Goal: Task Accomplishment & Management: Manage account settings

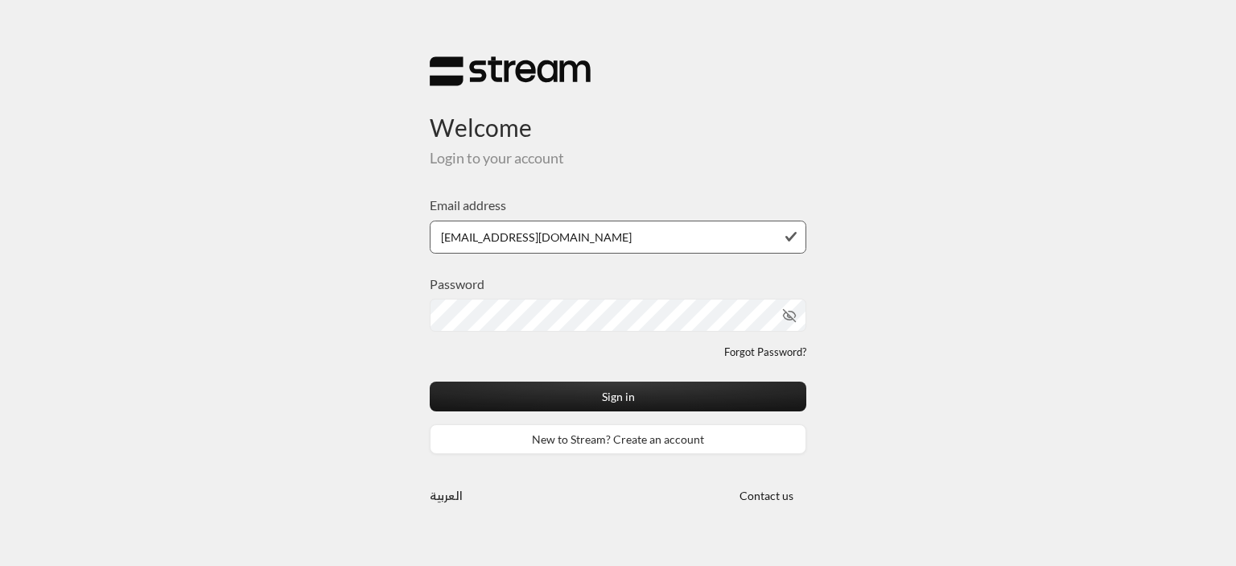
click at [515, 293] on div "Password" at bounding box center [618, 302] width 377 height 57
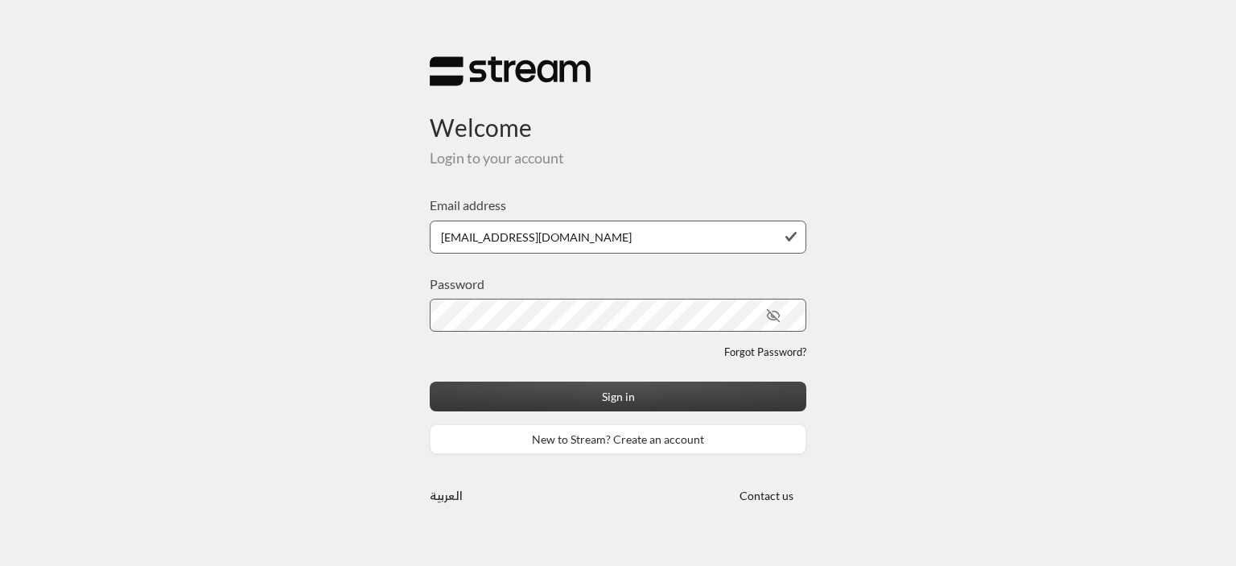
click at [506, 395] on button "Sign in" at bounding box center [618, 396] width 377 height 30
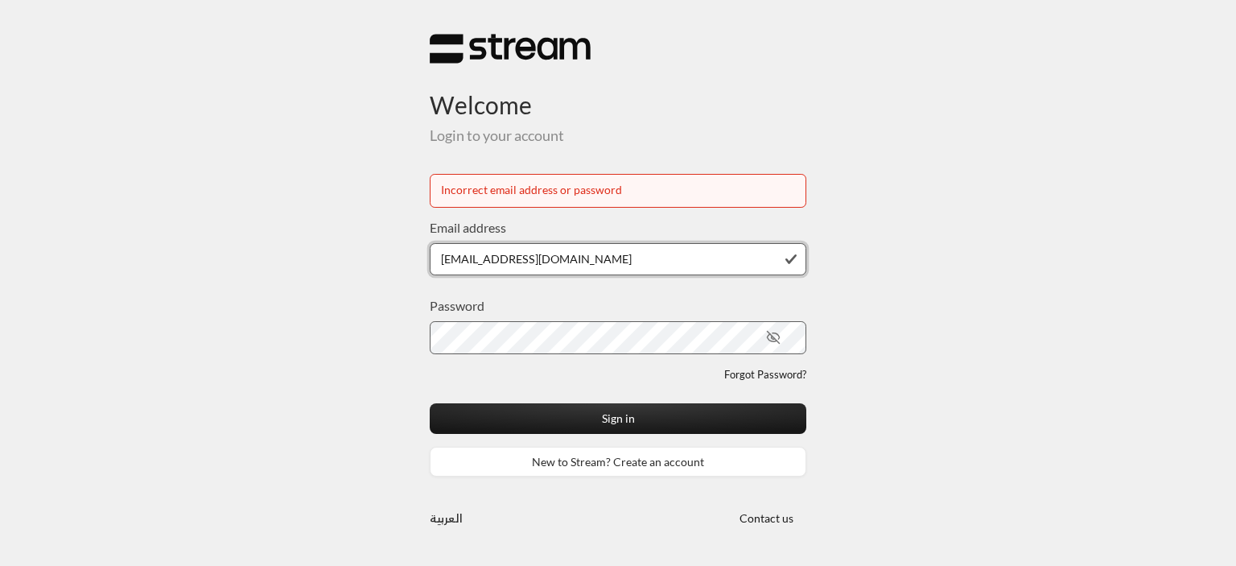
click at [528, 254] on input "[EMAIL_ADDRESS][DOMAIN_NAME]" at bounding box center [618, 259] width 377 height 33
click at [430, 403] on button "Sign in" at bounding box center [618, 418] width 377 height 30
click at [767, 340] on icon "toggle password visibility" at bounding box center [773, 337] width 14 height 14
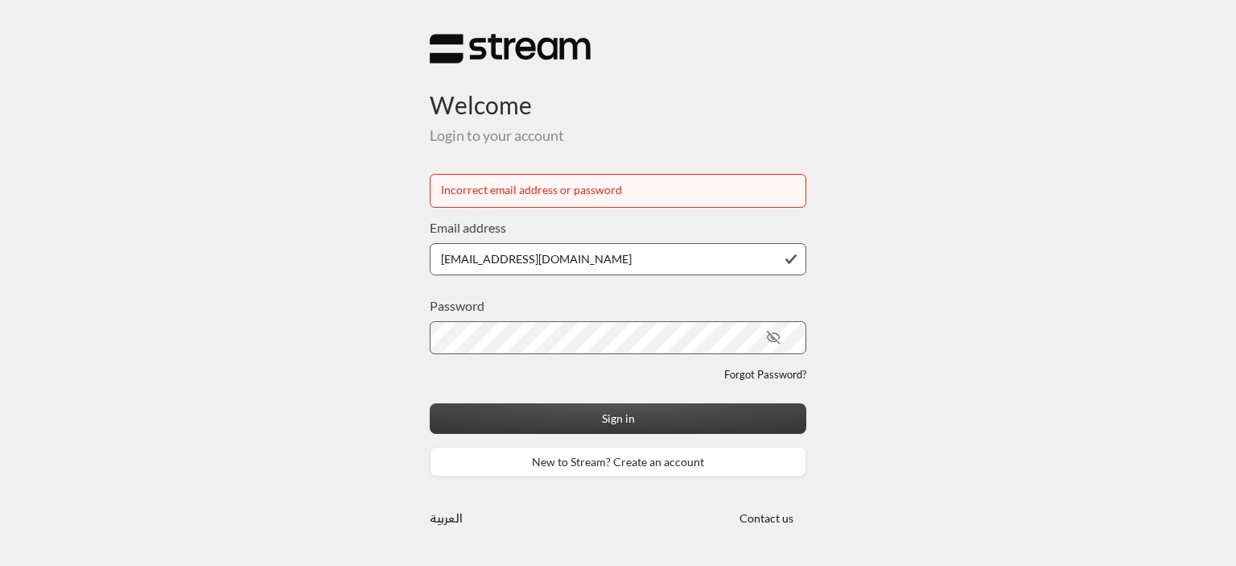
click at [629, 414] on button "Sign in" at bounding box center [618, 418] width 377 height 30
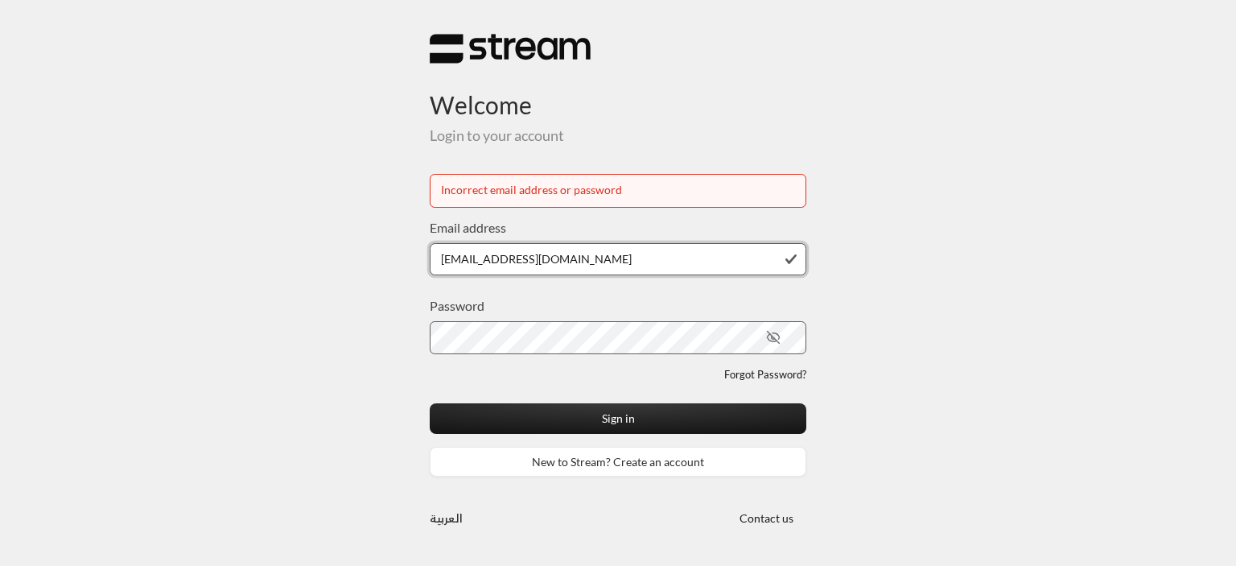
click at [524, 263] on input "[EMAIL_ADDRESS][DOMAIN_NAME]" at bounding box center [618, 259] width 377 height 33
type input "e"
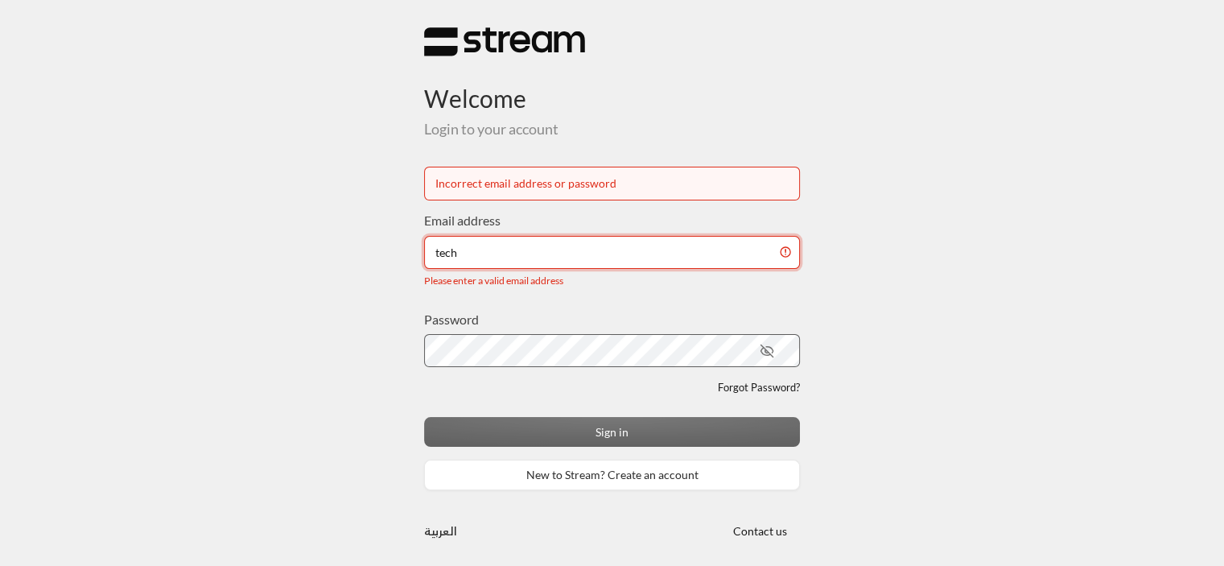
type input "[EMAIL_ADDRESS][DOMAIN_NAME]"
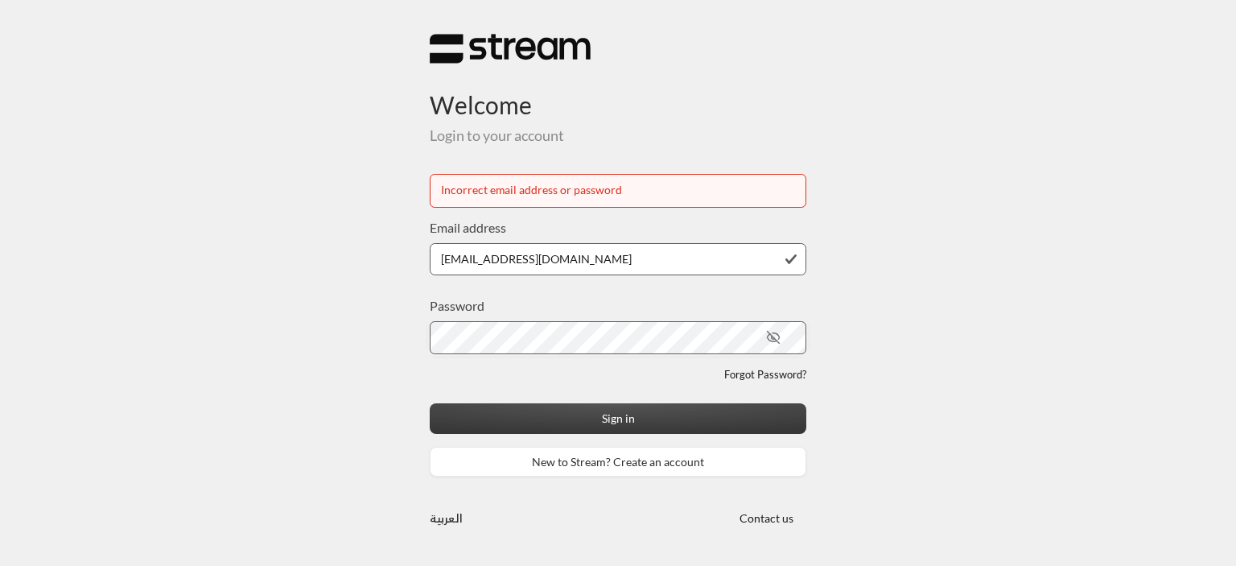
click at [627, 421] on button "Sign in" at bounding box center [618, 418] width 377 height 30
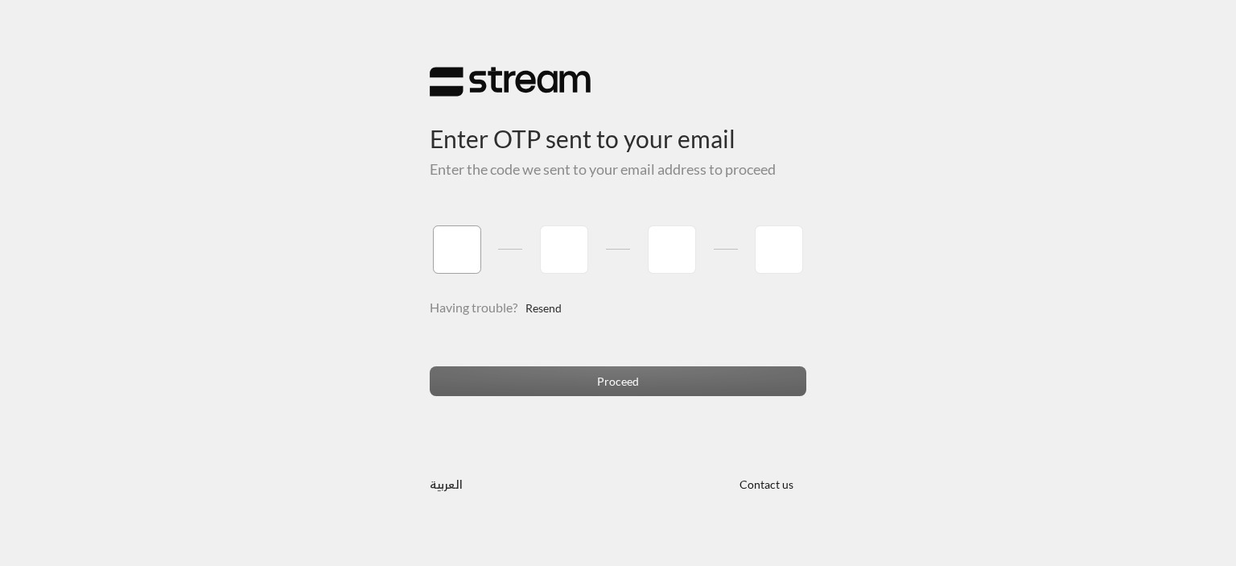
click at [470, 247] on input "tel" at bounding box center [457, 249] width 48 height 48
type input "8"
type input "1"
type input "7"
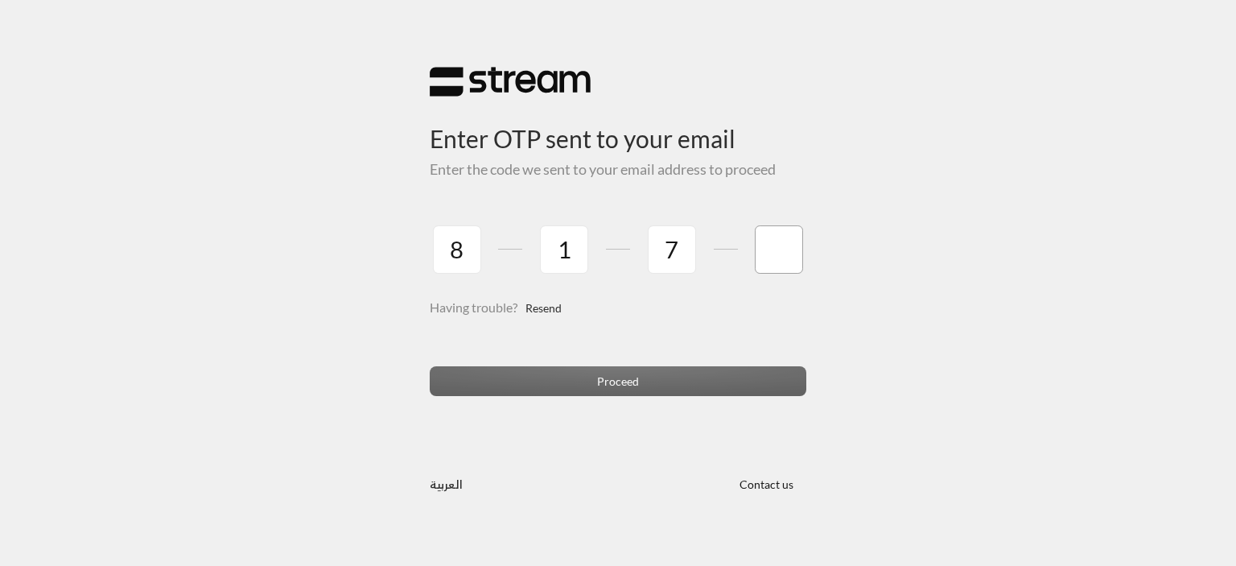
type input "6"
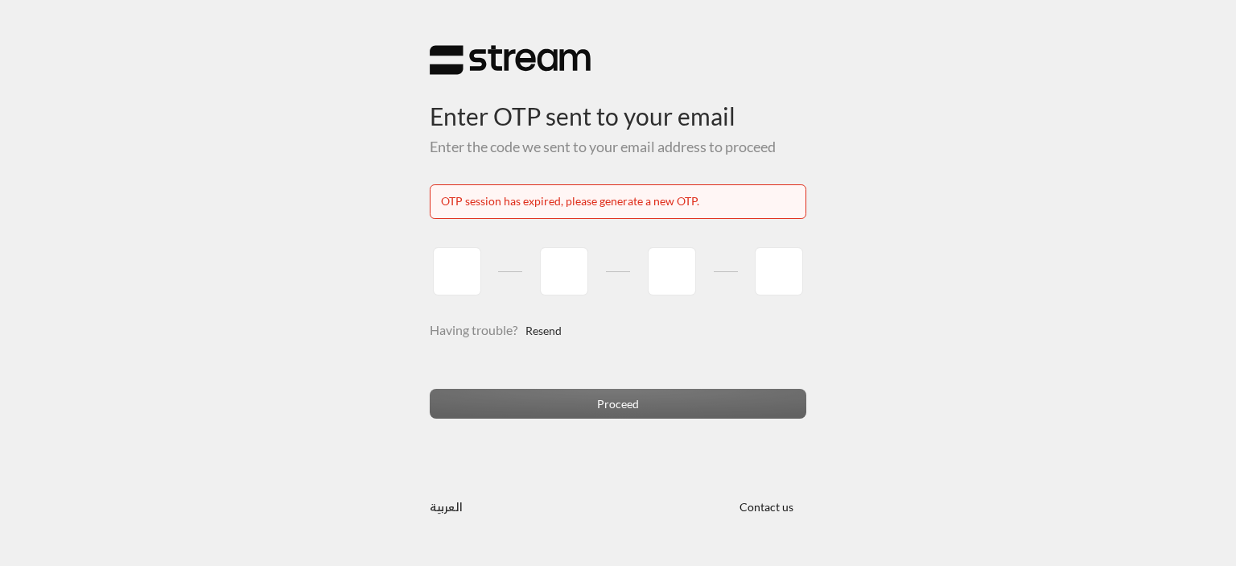
click at [565, 390] on div "Proceed" at bounding box center [618, 410] width 377 height 43
click at [539, 328] on link "Resend" at bounding box center [544, 330] width 36 height 33
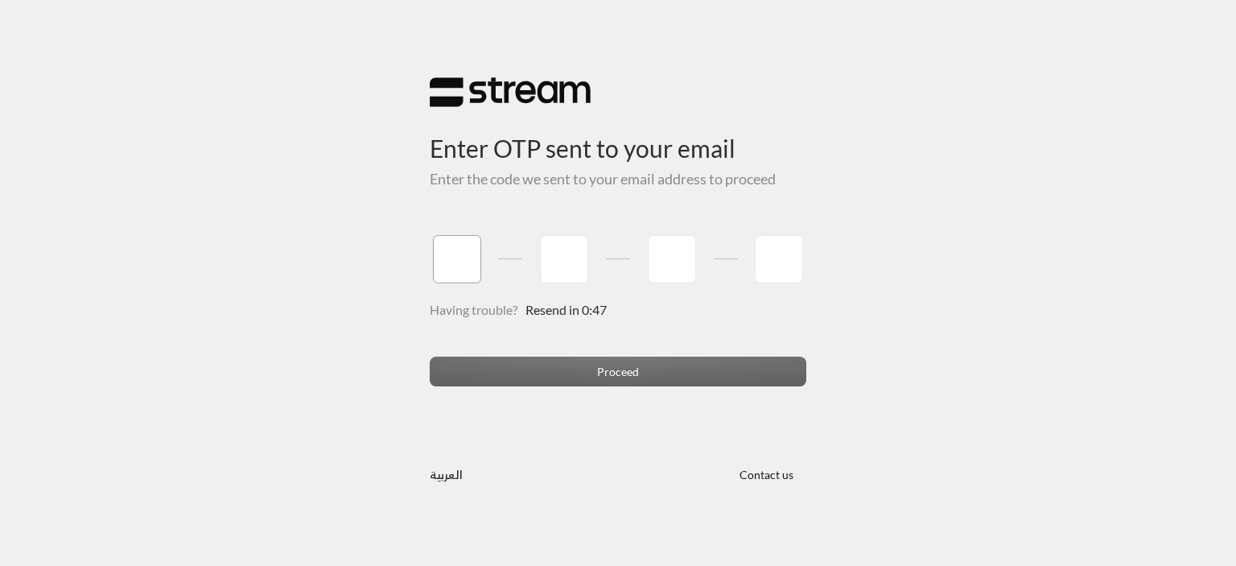
type input "1"
type input "5"
type input "2"
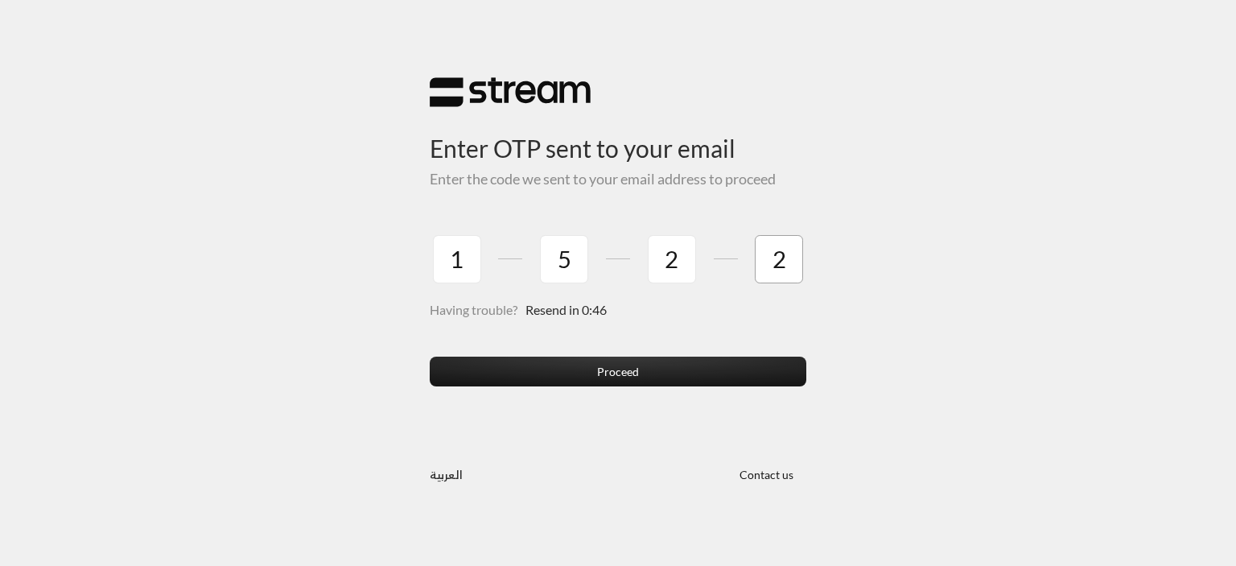
type input "2"
click at [430, 357] on button "Proceed" at bounding box center [618, 372] width 377 height 30
